Goal: Task Accomplishment & Management: Use online tool/utility

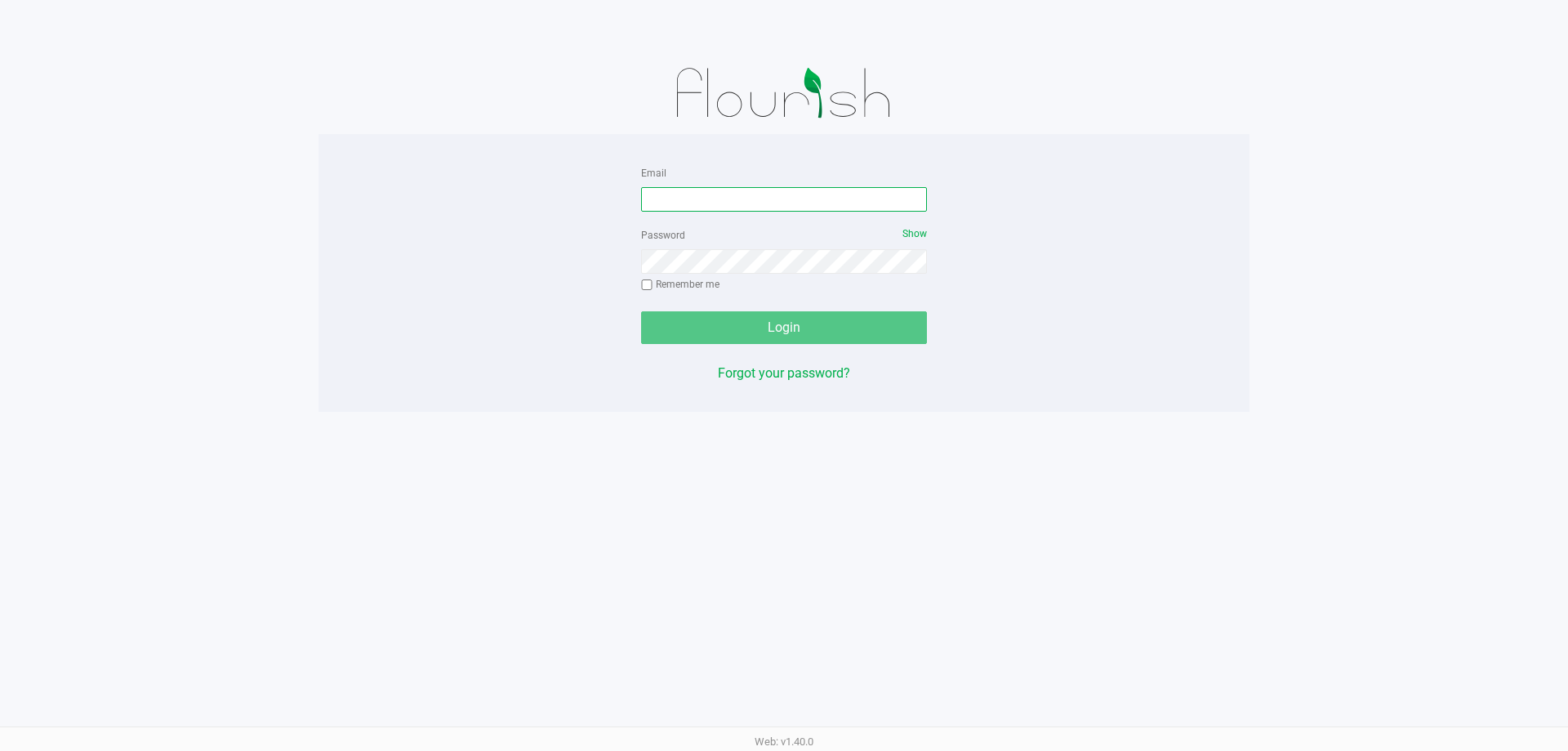
click at [695, 199] on input "Email" at bounding box center [784, 199] width 286 height 25
type input "[EMAIL_ADDRESS][DOMAIN_NAME]"
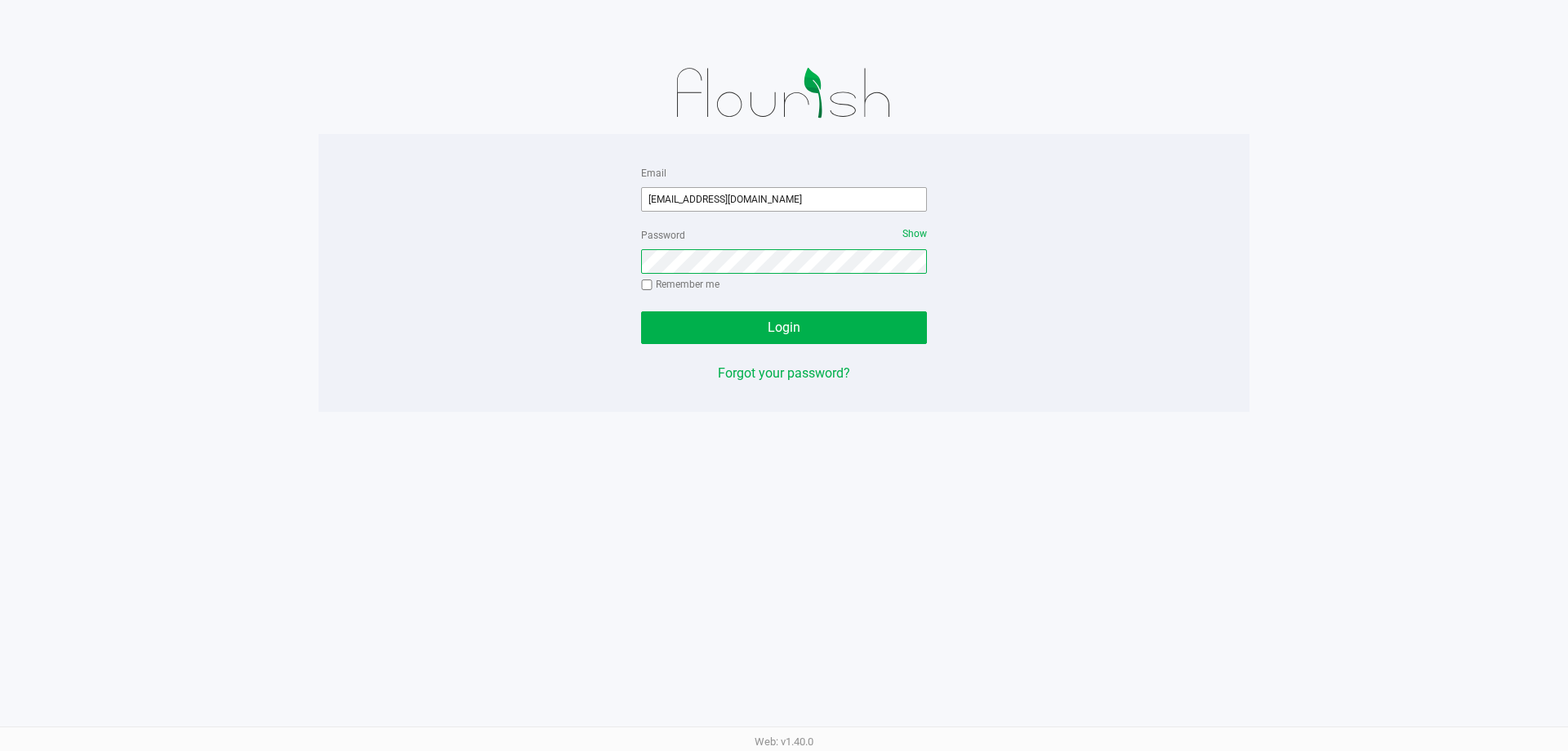
click at [641, 312] on button "Login" at bounding box center [784, 328] width 286 height 33
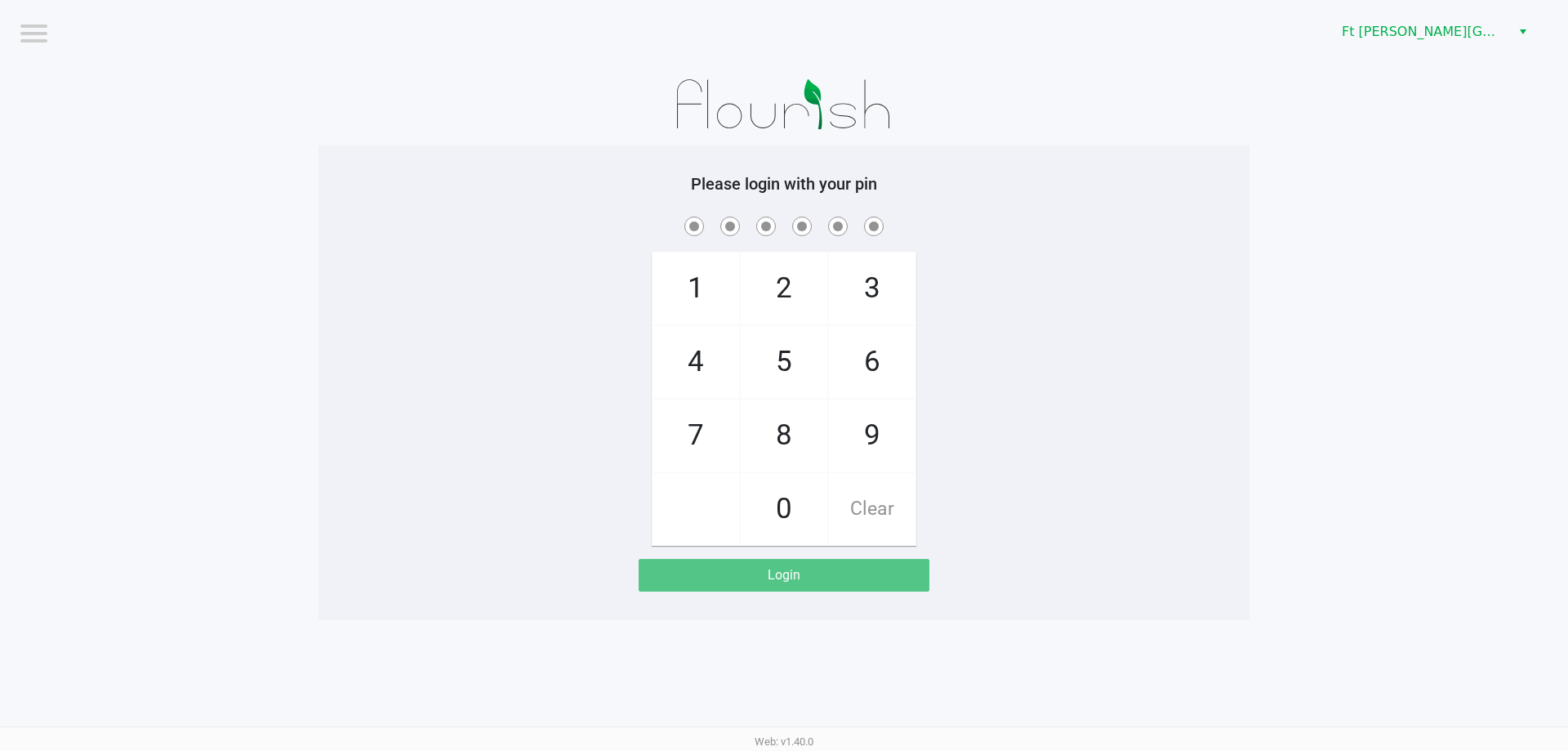
click at [697, 440] on span "7" at bounding box center [696, 435] width 86 height 72
checkbox input "true"
click at [697, 440] on span "7" at bounding box center [696, 435] width 86 height 72
checkbox input "true"
click at [882, 354] on span "6" at bounding box center [872, 362] width 86 height 72
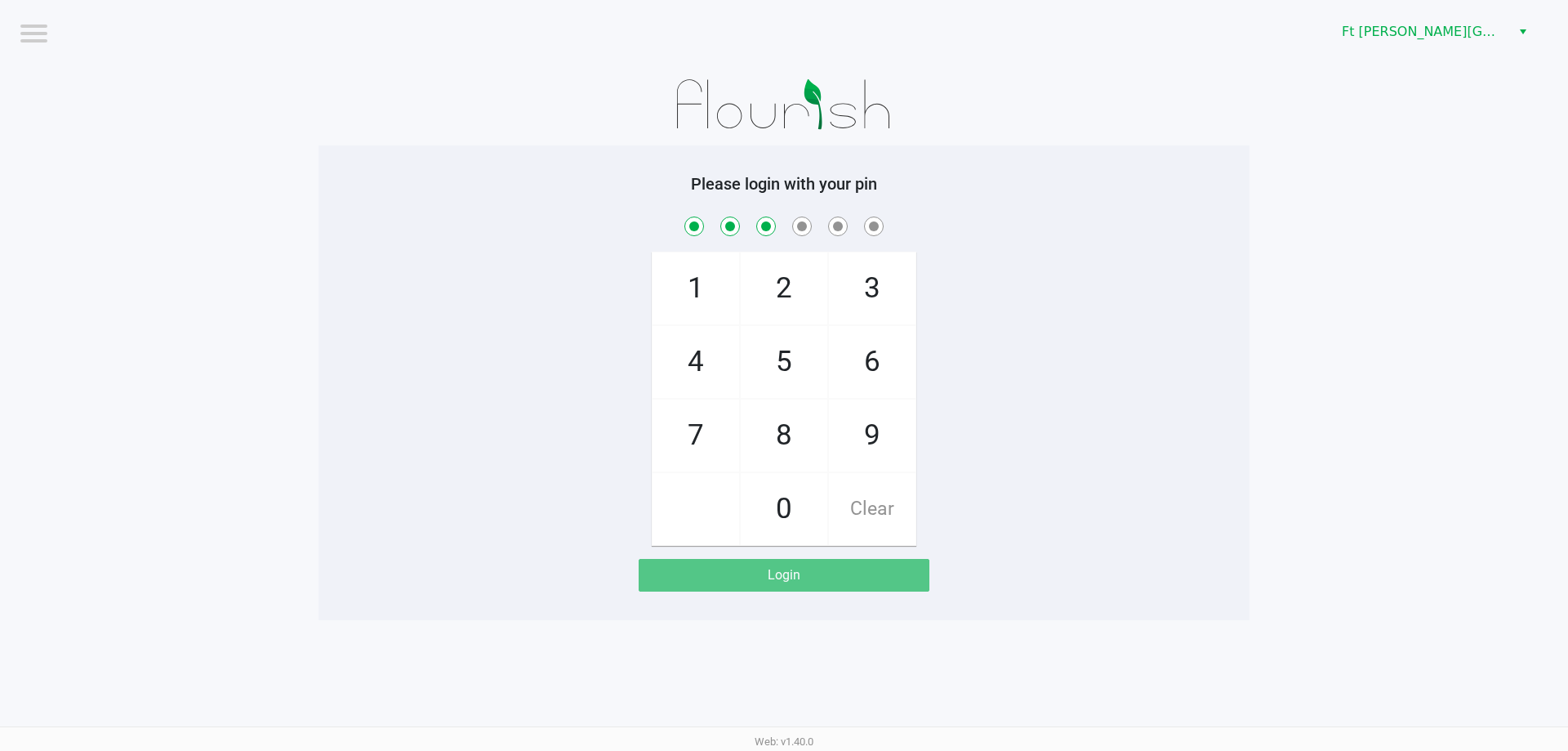
checkbox input "true"
click at [776, 426] on span "8" at bounding box center [784, 435] width 86 height 72
checkbox input "true"
click at [776, 426] on span "8" at bounding box center [784, 435] width 86 height 72
checkbox input "true"
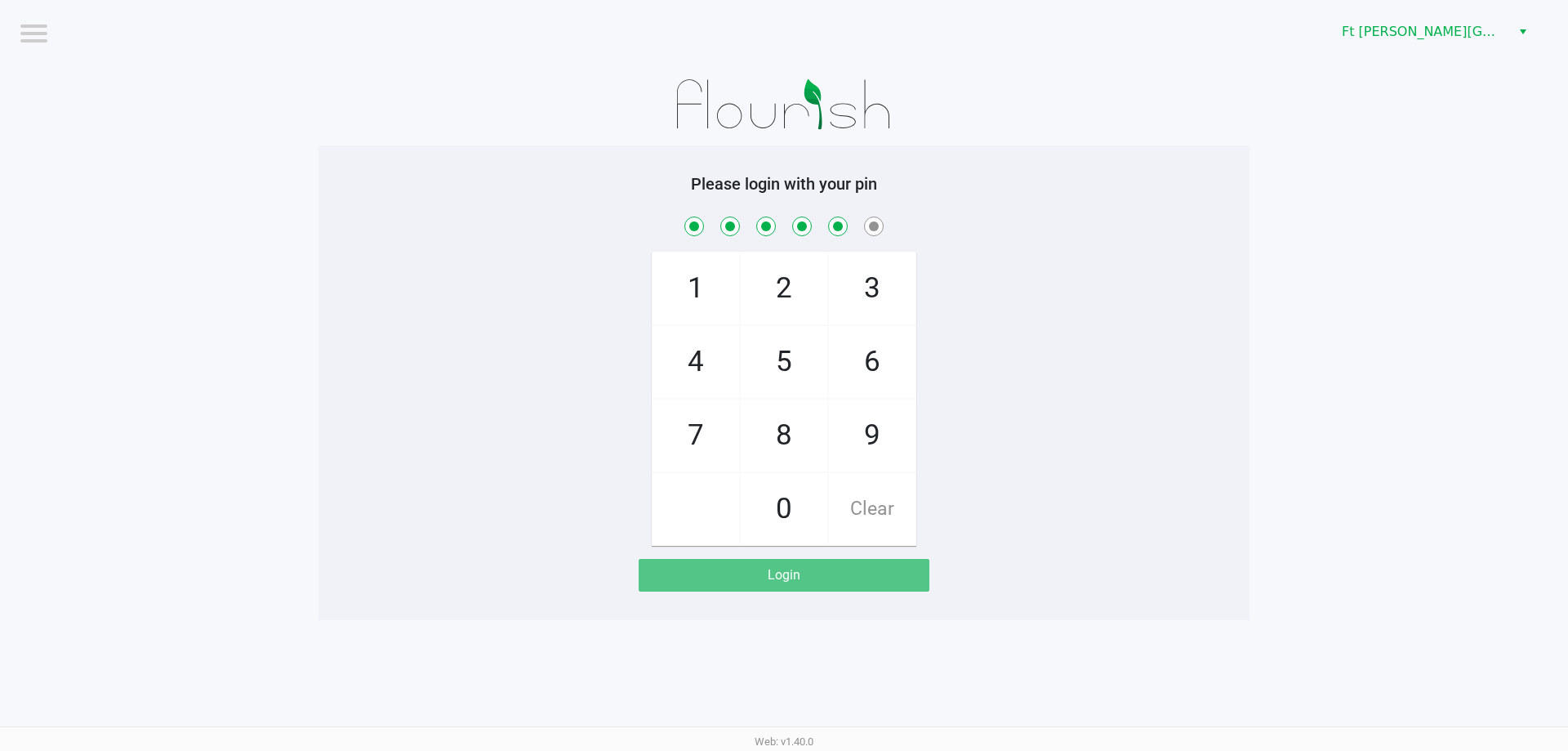
click at [706, 434] on span "7" at bounding box center [696, 435] width 86 height 72
checkbox input "true"
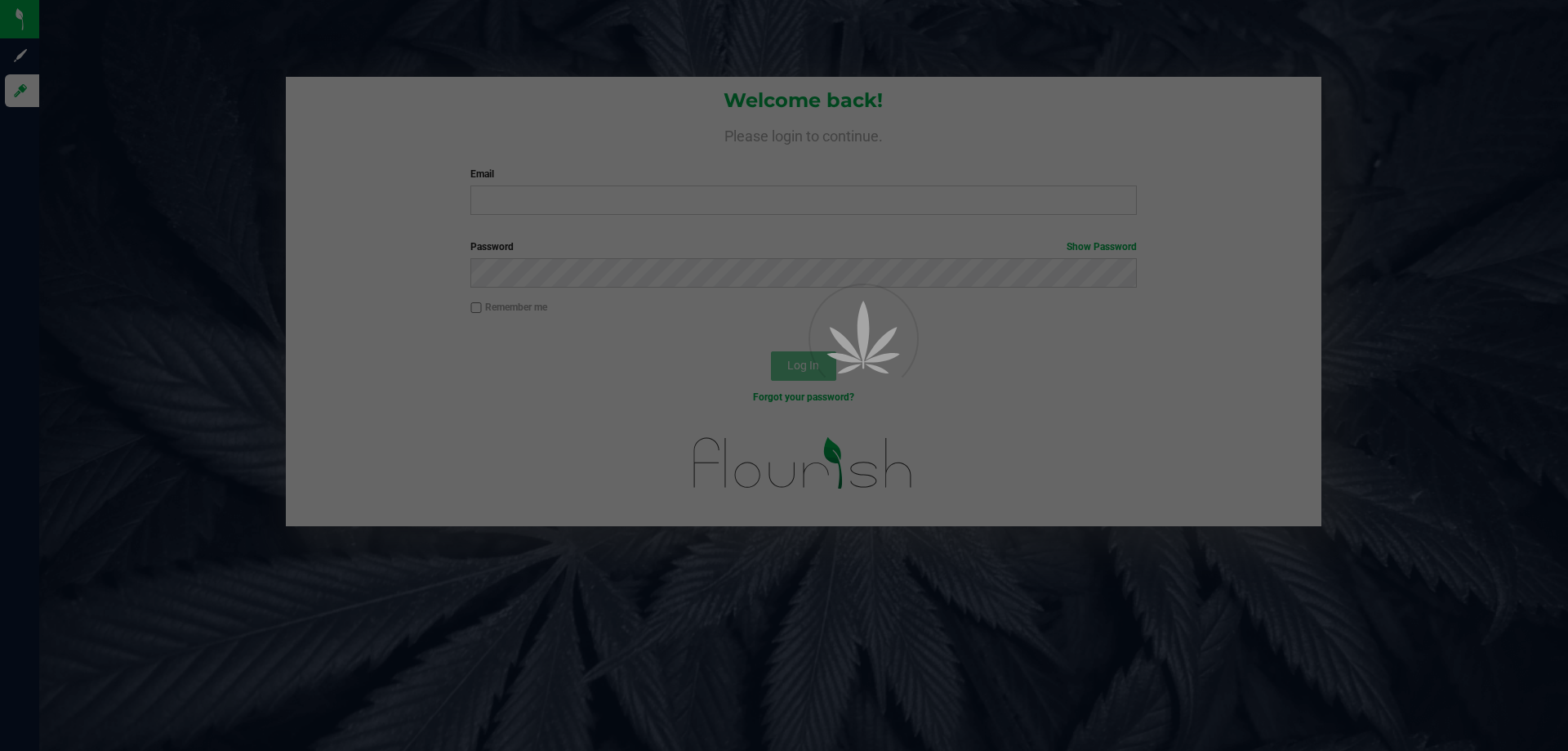
click at [608, 200] on div at bounding box center [784, 375] width 1568 height 751
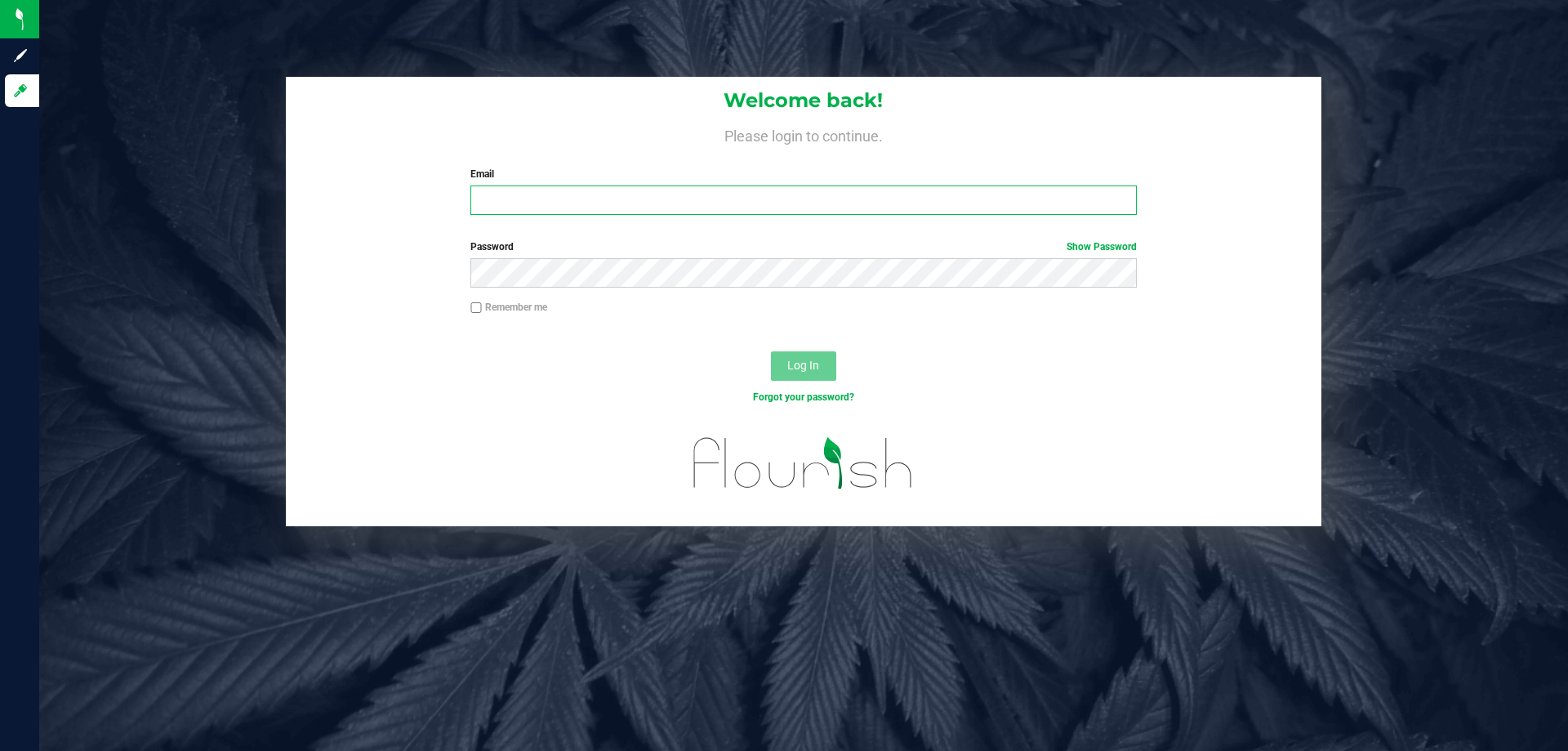
click at [608, 200] on input "Email" at bounding box center [803, 200] width 666 height 30
type input "keckerty@liveparallel.com"
click at [771, 351] on button "Log In" at bounding box center [803, 366] width 65 height 30
